Goal: Task Accomplishment & Management: Use online tool/utility

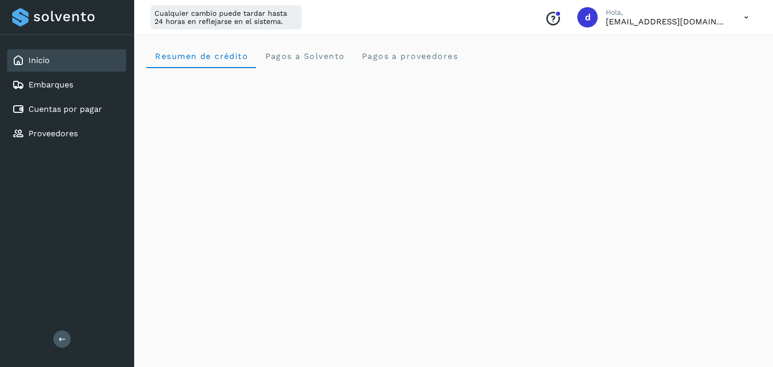
scroll to position [462, 0]
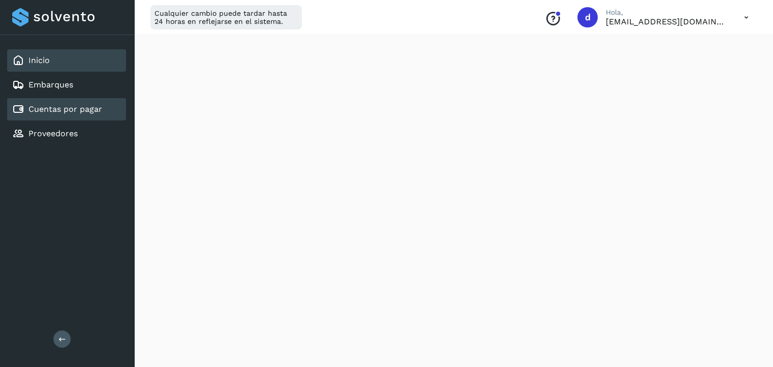
click at [62, 105] on link "Cuentas por pagar" at bounding box center [65, 109] width 74 height 10
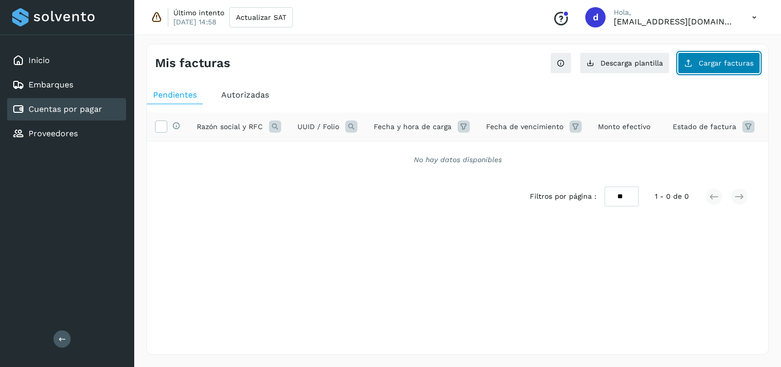
click at [715, 65] on span "Cargar facturas" at bounding box center [725, 62] width 55 height 7
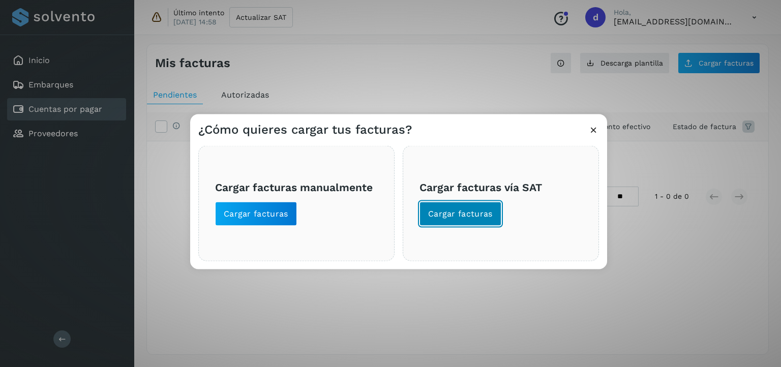
click at [470, 212] on span "Cargar facturas" at bounding box center [460, 213] width 65 height 11
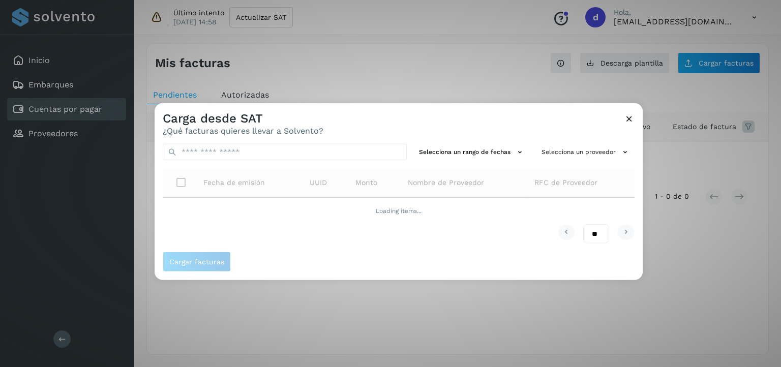
click at [573, 182] on span "RFC de Proveedor" at bounding box center [565, 182] width 63 height 11
click at [575, 155] on button "Selecciona un proveedor" at bounding box center [585, 152] width 97 height 17
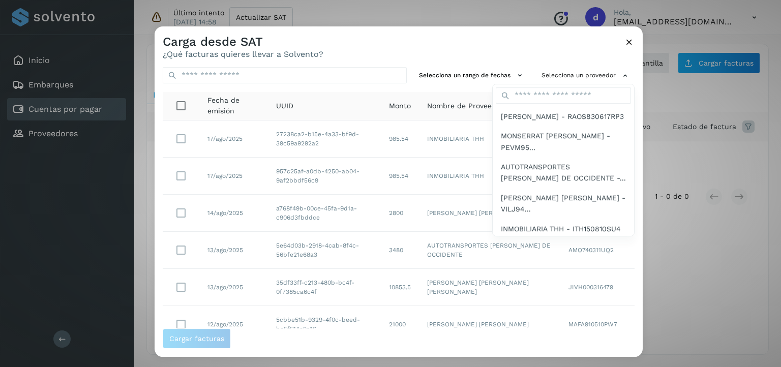
click at [565, 176] on span "AUTOTRANSPORTES MOCTEZUMA DE OCCIDENTE -..." at bounding box center [563, 172] width 125 height 23
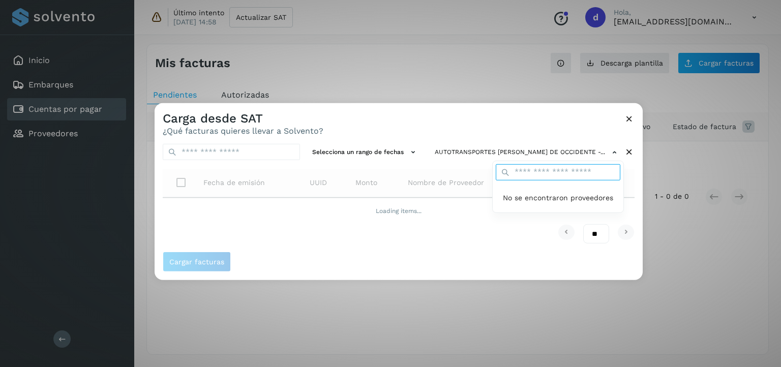
click at [565, 176] on input "text" at bounding box center [558, 172] width 125 height 16
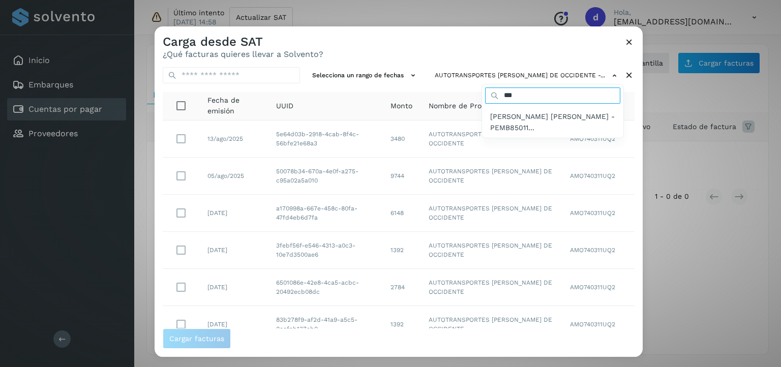
type input "***"
